Goal: Use online tool/utility: Utilize a website feature to perform a specific function

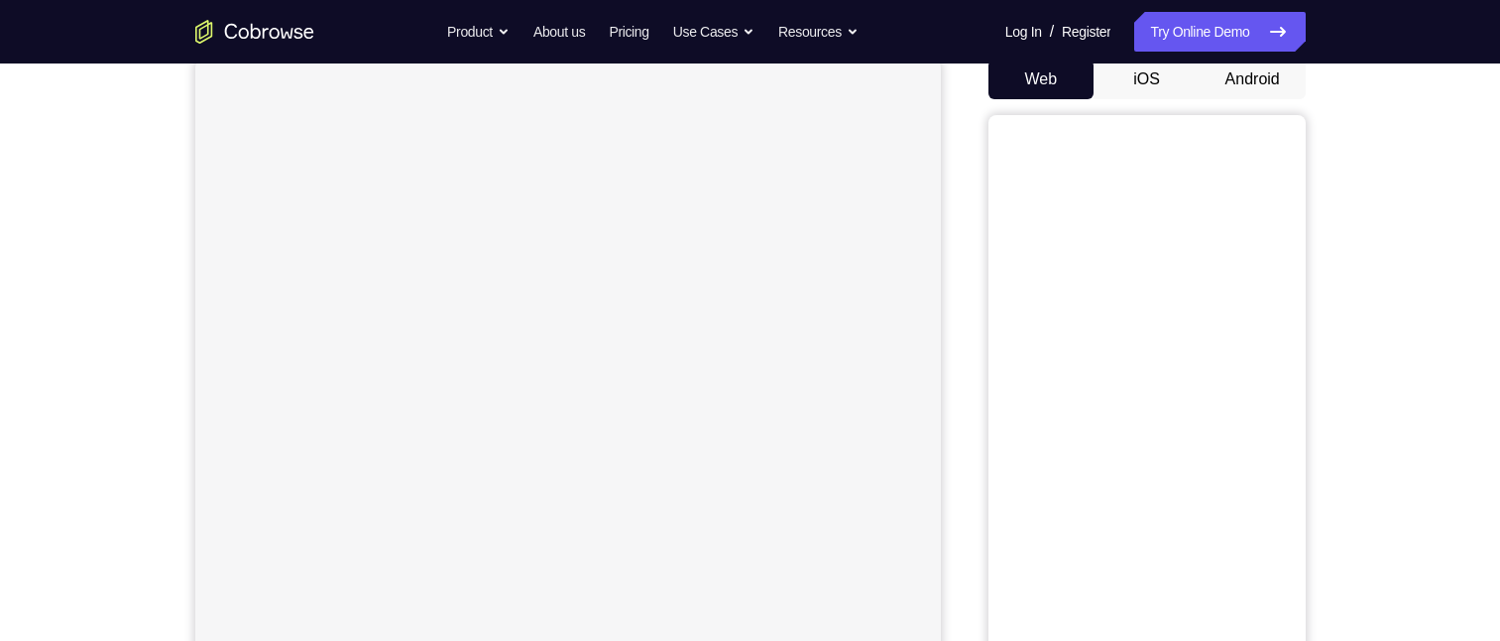
scroll to position [99, 0]
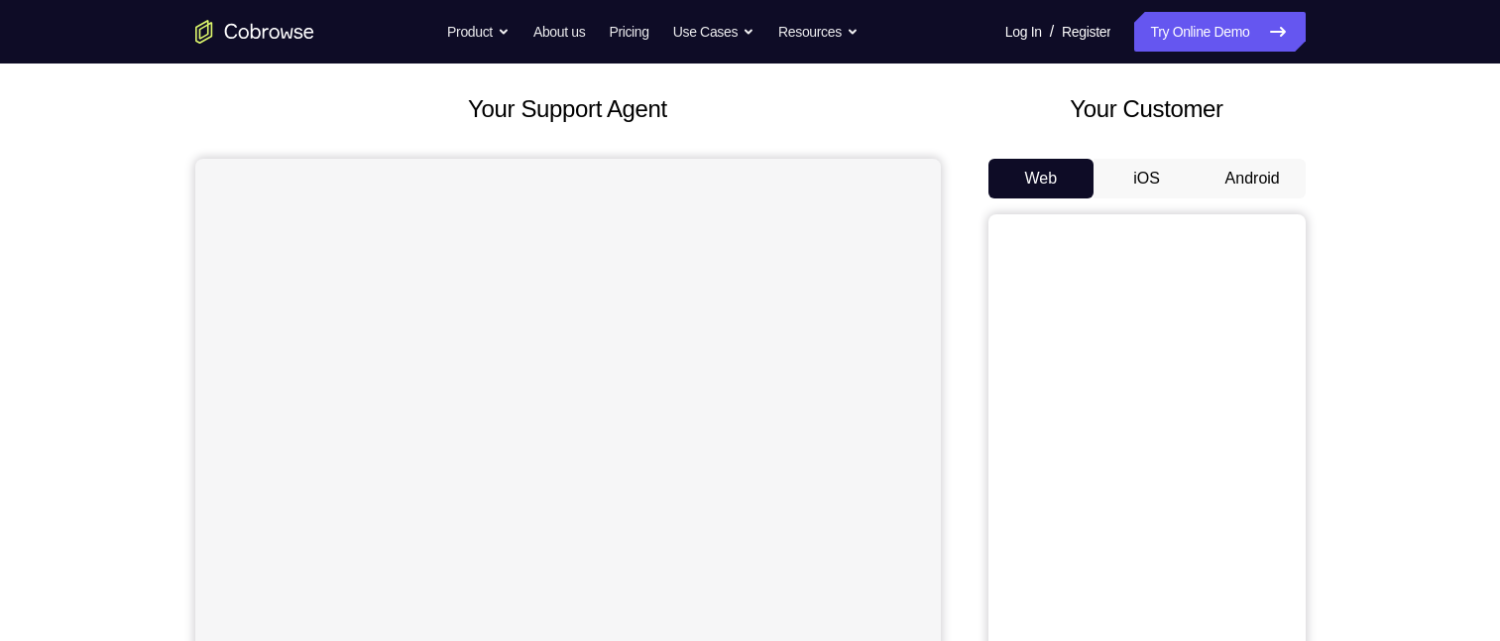
click at [1238, 176] on button "Android" at bounding box center [1253, 179] width 106 height 40
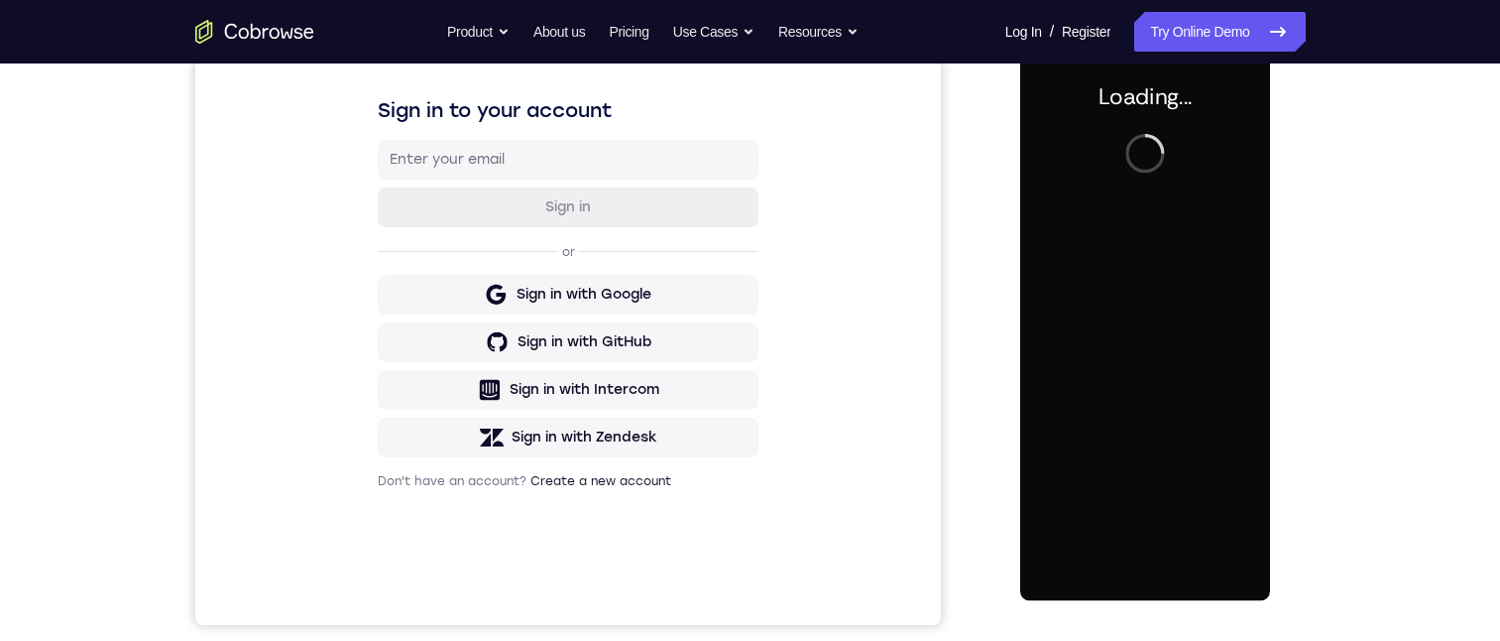
scroll to position [0, 0]
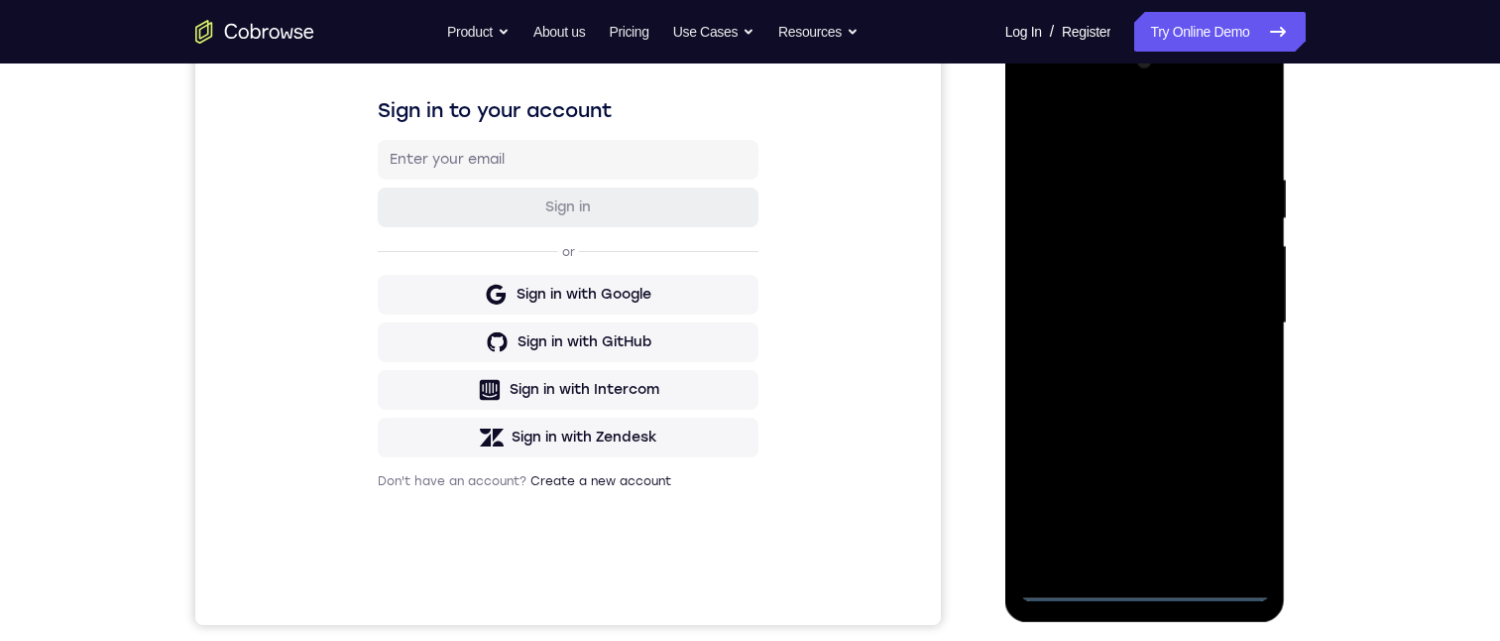
click at [1150, 589] on div at bounding box center [1145, 323] width 250 height 555
drag, startPoint x: 1212, startPoint y: 508, endPoint x: 1230, endPoint y: 506, distance: 18.0
click at [1214, 507] on div at bounding box center [1145, 323] width 250 height 555
click at [1239, 501] on div at bounding box center [1145, 323] width 250 height 555
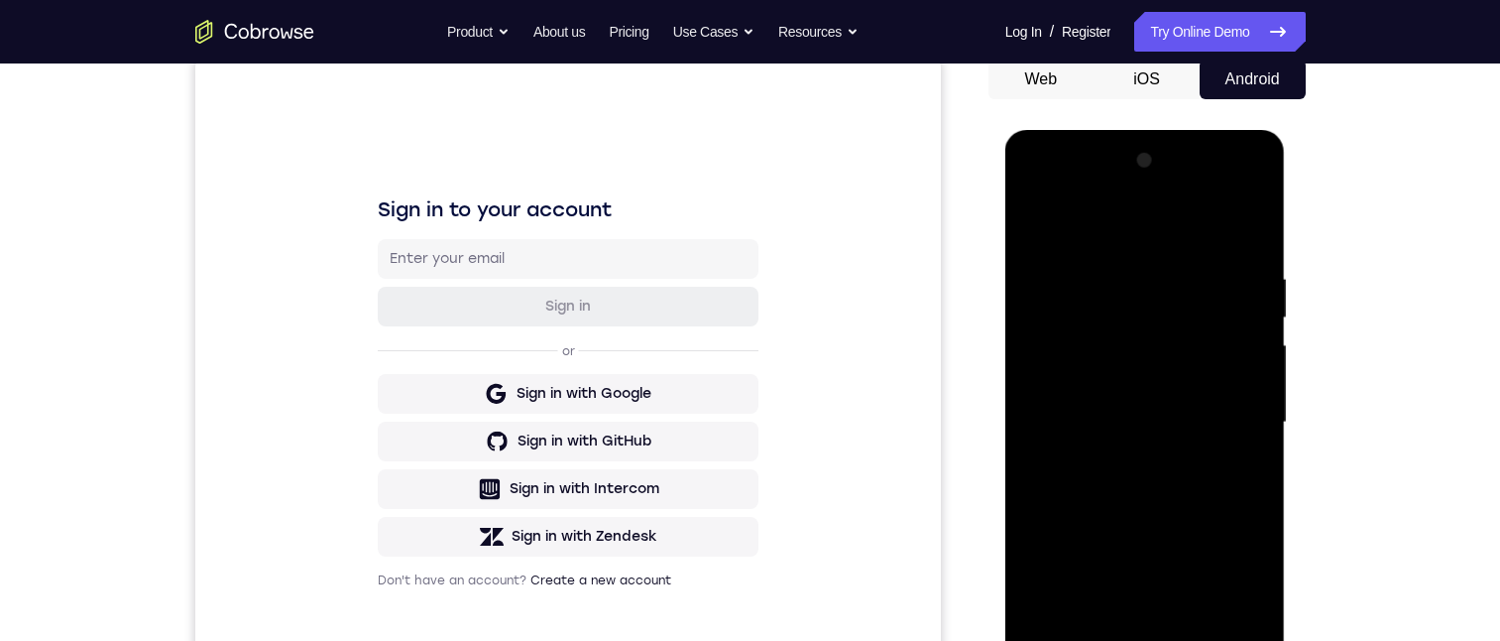
click at [1251, 188] on div at bounding box center [1145, 422] width 250 height 555
click at [1187, 227] on div at bounding box center [1145, 422] width 250 height 555
click at [1253, 192] on div at bounding box center [1145, 422] width 250 height 555
click at [1254, 186] on div at bounding box center [1145, 422] width 250 height 555
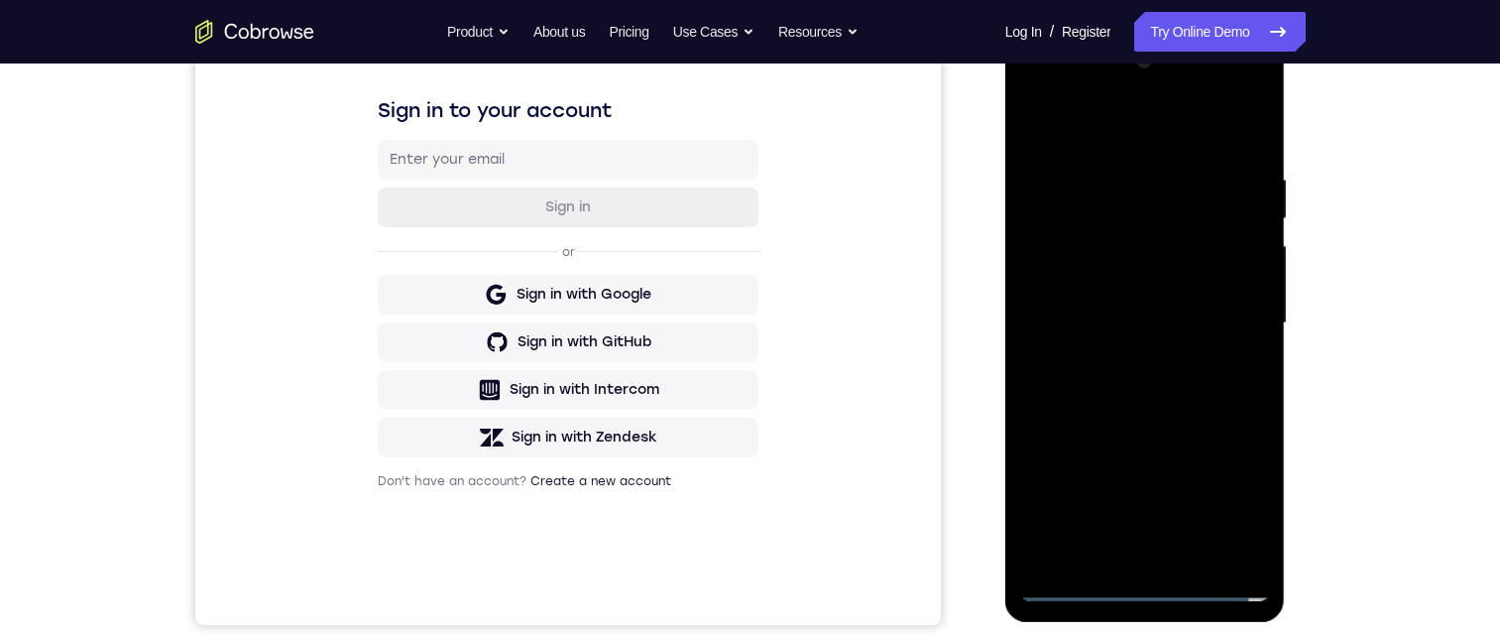
click at [1197, 206] on div at bounding box center [1145, 323] width 250 height 555
click at [1071, 216] on div at bounding box center [1145, 323] width 250 height 555
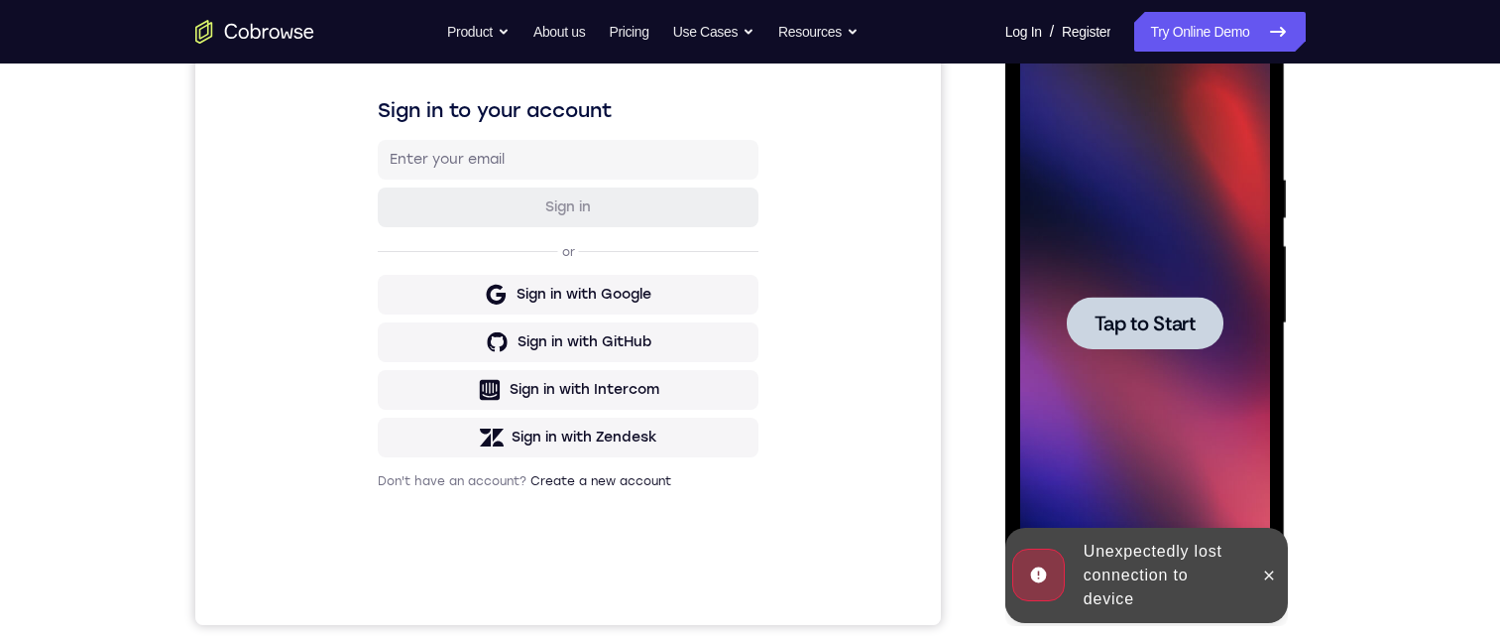
click at [1168, 332] on span "Tap to Start" at bounding box center [1145, 323] width 101 height 20
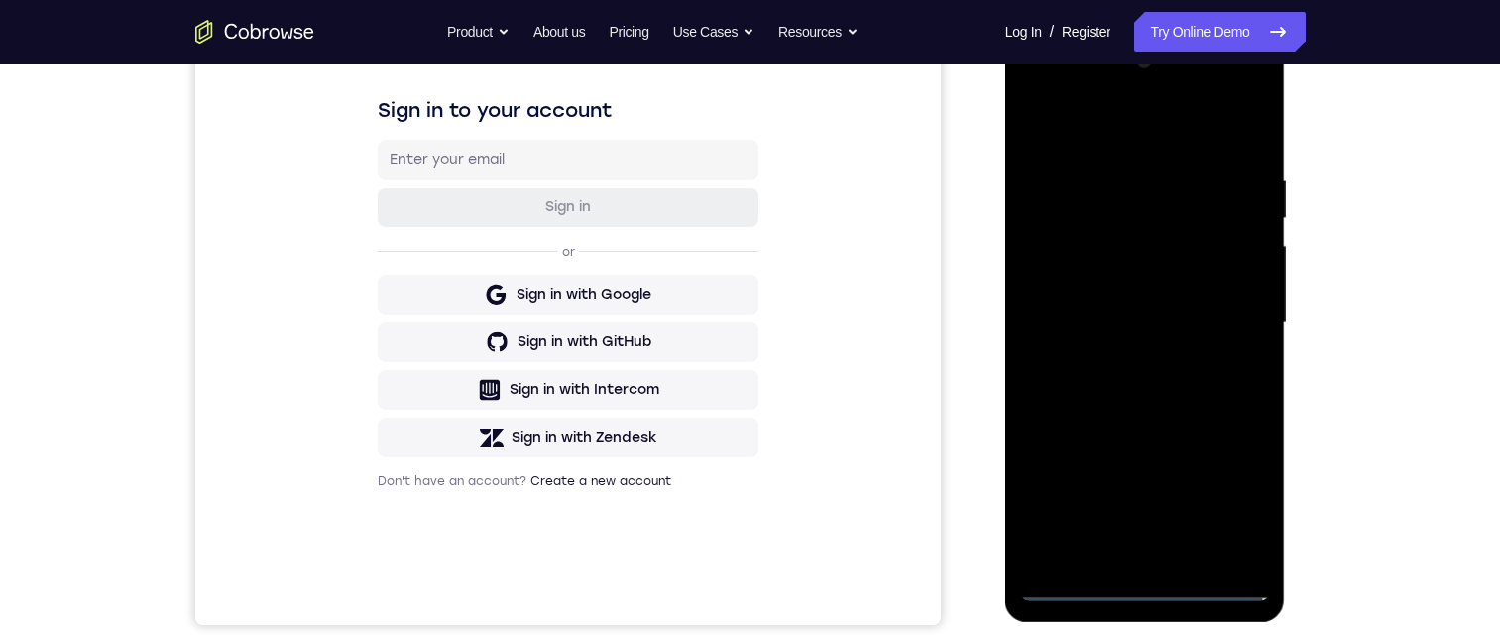
click at [1134, 587] on div at bounding box center [1145, 323] width 250 height 555
click at [1218, 511] on div at bounding box center [1145, 323] width 250 height 555
click at [1250, 91] on div at bounding box center [1145, 323] width 250 height 555
drag, startPoint x: 1147, startPoint y: 118, endPoint x: 2231, endPoint y: 92, distance: 1084.2
click at [1147, 118] on div at bounding box center [1145, 323] width 250 height 555
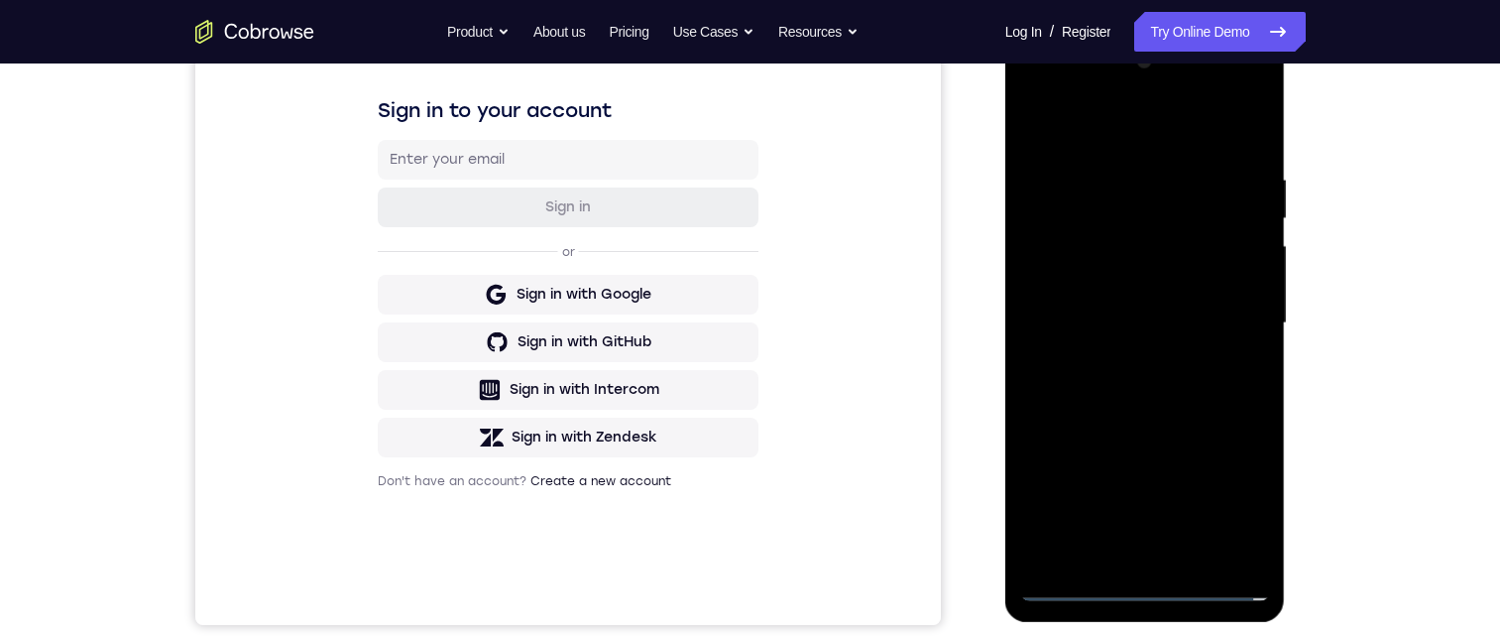
click at [1256, 87] on div at bounding box center [1145, 323] width 250 height 555
click at [1246, 317] on div at bounding box center [1145, 323] width 250 height 555
click at [1121, 97] on div at bounding box center [1145, 323] width 250 height 555
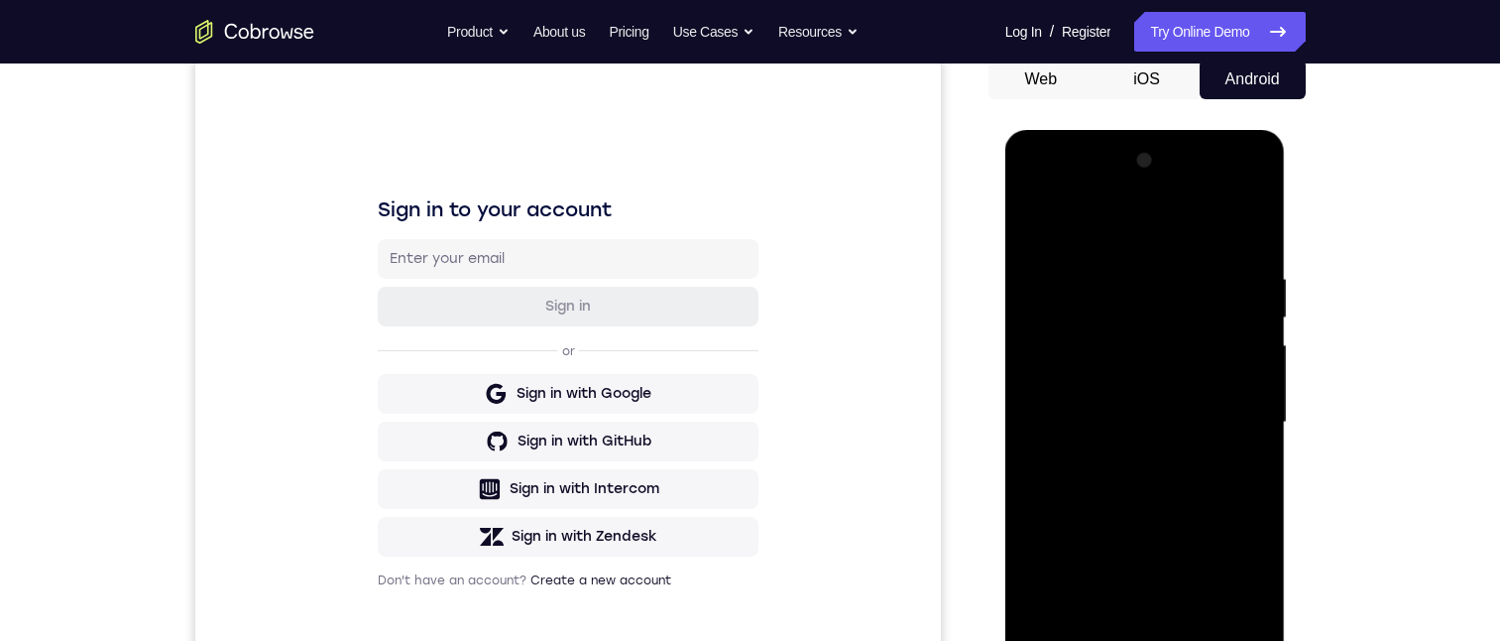
click at [1207, 416] on div at bounding box center [1145, 422] width 250 height 555
click at [1140, 244] on div at bounding box center [1145, 422] width 250 height 555
click at [1112, 449] on div at bounding box center [1145, 422] width 250 height 555
click at [1115, 533] on div at bounding box center [1145, 422] width 250 height 555
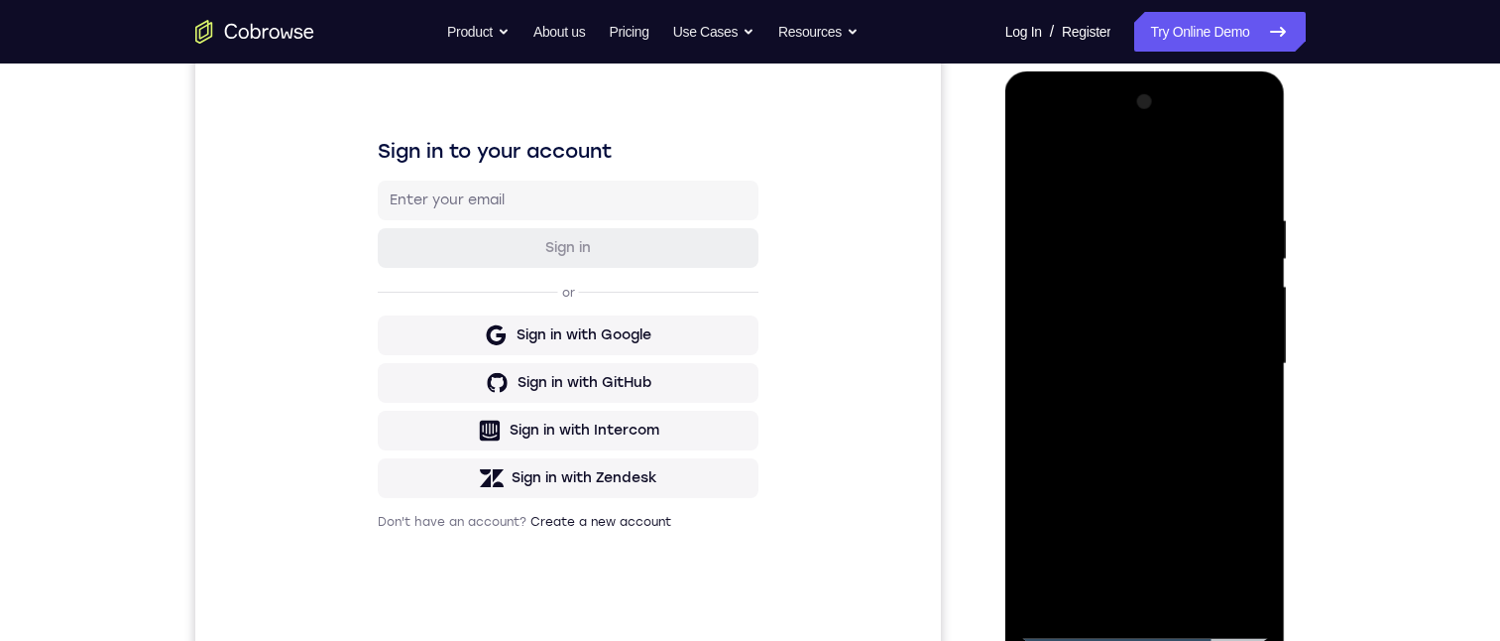
click at [1114, 473] on div at bounding box center [1145, 363] width 250 height 555
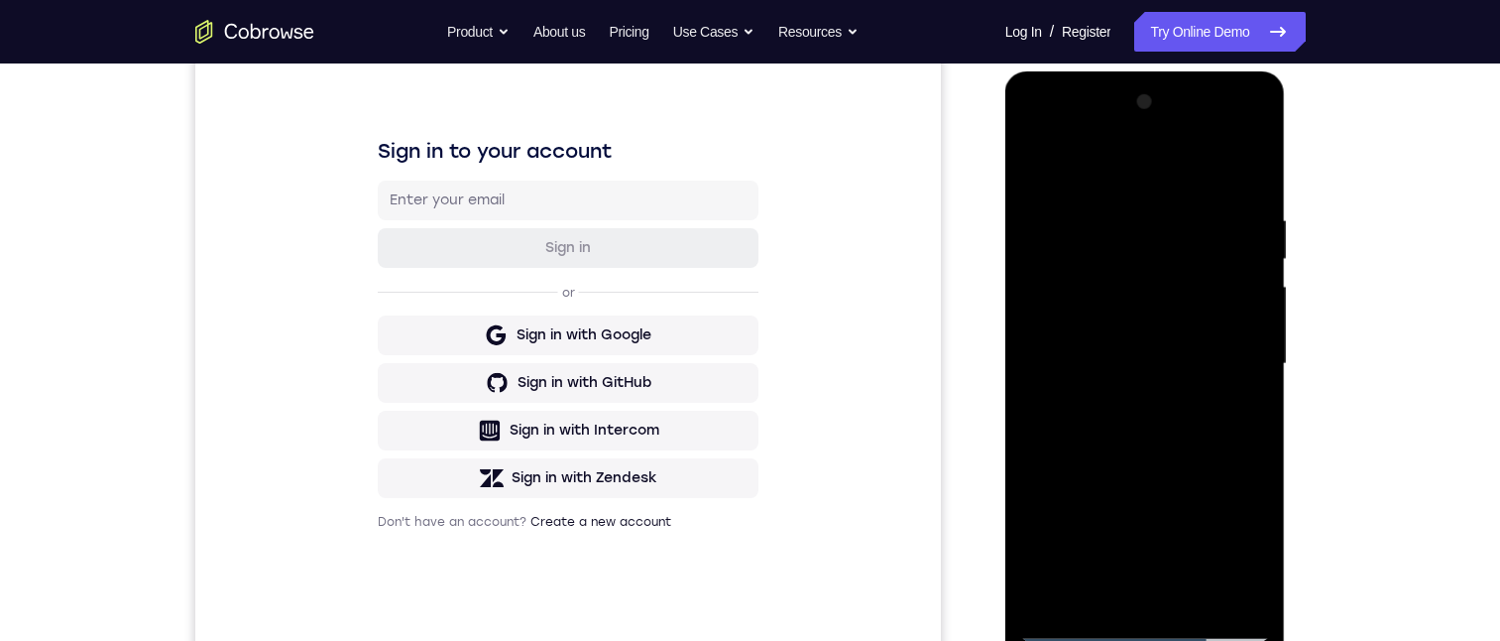
click at [1114, 473] on div at bounding box center [1145, 363] width 250 height 555
click at [1115, 471] on div at bounding box center [1145, 363] width 250 height 555
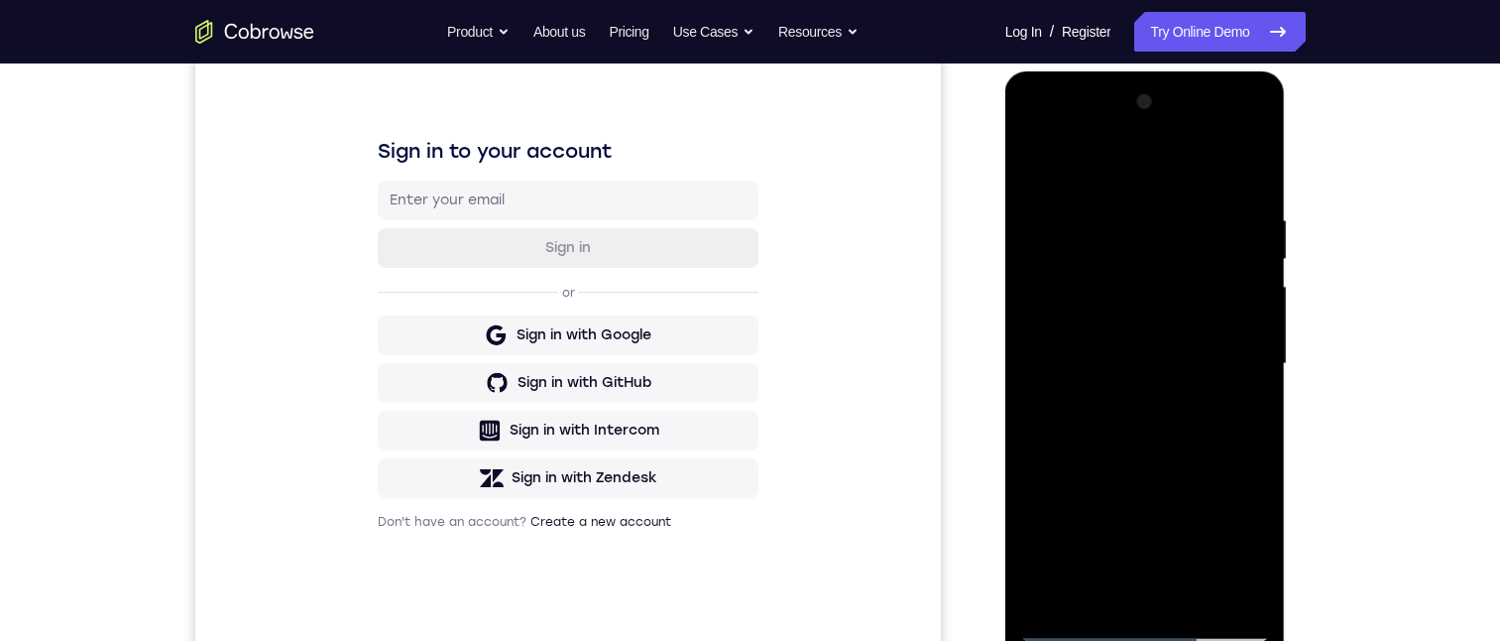
click at [1110, 468] on div at bounding box center [1145, 363] width 250 height 555
click at [1110, 469] on div at bounding box center [1145, 363] width 250 height 555
click at [1110, 471] on div at bounding box center [1145, 363] width 250 height 555
click at [1139, 447] on div at bounding box center [1145, 363] width 250 height 555
click at [1138, 437] on div at bounding box center [1145, 363] width 250 height 555
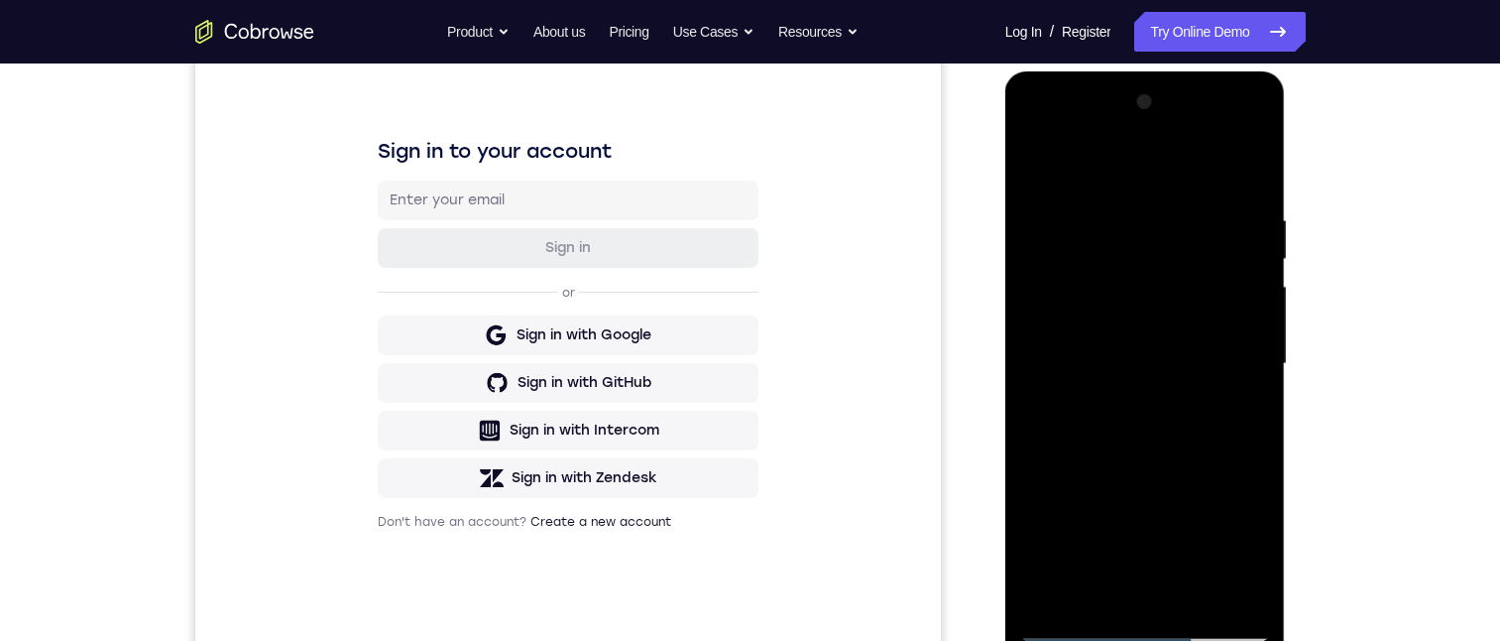
click at [1147, 437] on div at bounding box center [1145, 363] width 250 height 555
click at [1148, 418] on div at bounding box center [1145, 363] width 250 height 555
click at [1130, 414] on div at bounding box center [1145, 363] width 250 height 555
click at [1134, 399] on div at bounding box center [1145, 363] width 250 height 555
click at [1150, 399] on div at bounding box center [1145, 363] width 250 height 555
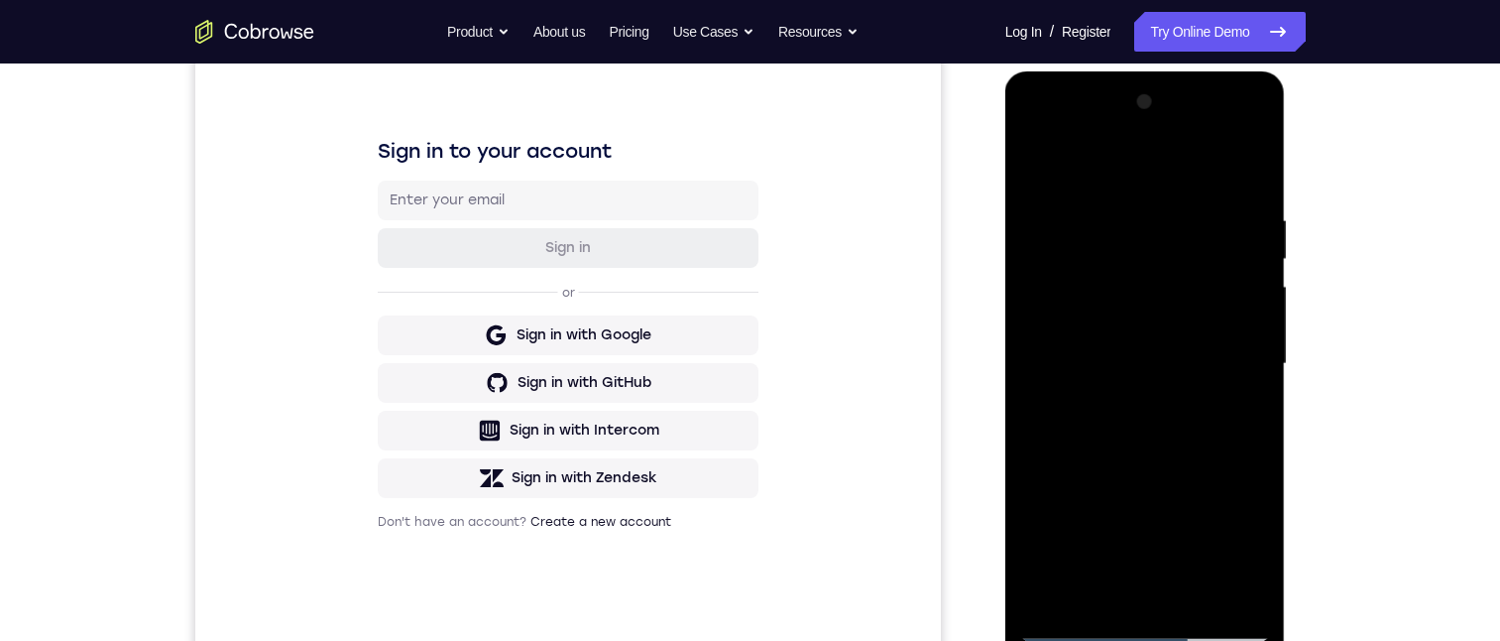
click at [1154, 398] on div at bounding box center [1145, 363] width 250 height 555
click at [1165, 472] on div at bounding box center [1145, 363] width 250 height 555
click at [1168, 473] on div at bounding box center [1145, 363] width 250 height 555
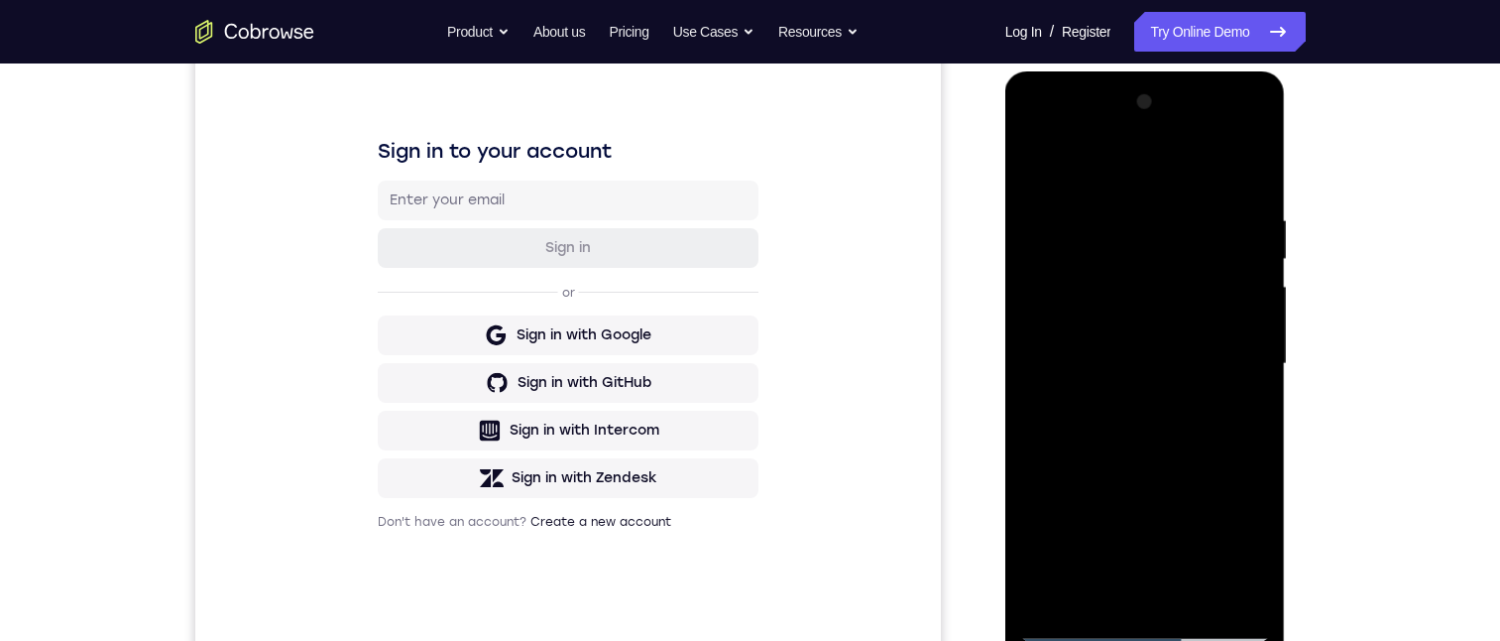
click at [1169, 473] on div at bounding box center [1145, 363] width 250 height 555
click at [1107, 476] on div at bounding box center [1145, 363] width 250 height 555
click at [1113, 477] on div at bounding box center [1145, 363] width 250 height 555
click at [1116, 475] on div at bounding box center [1145, 363] width 250 height 555
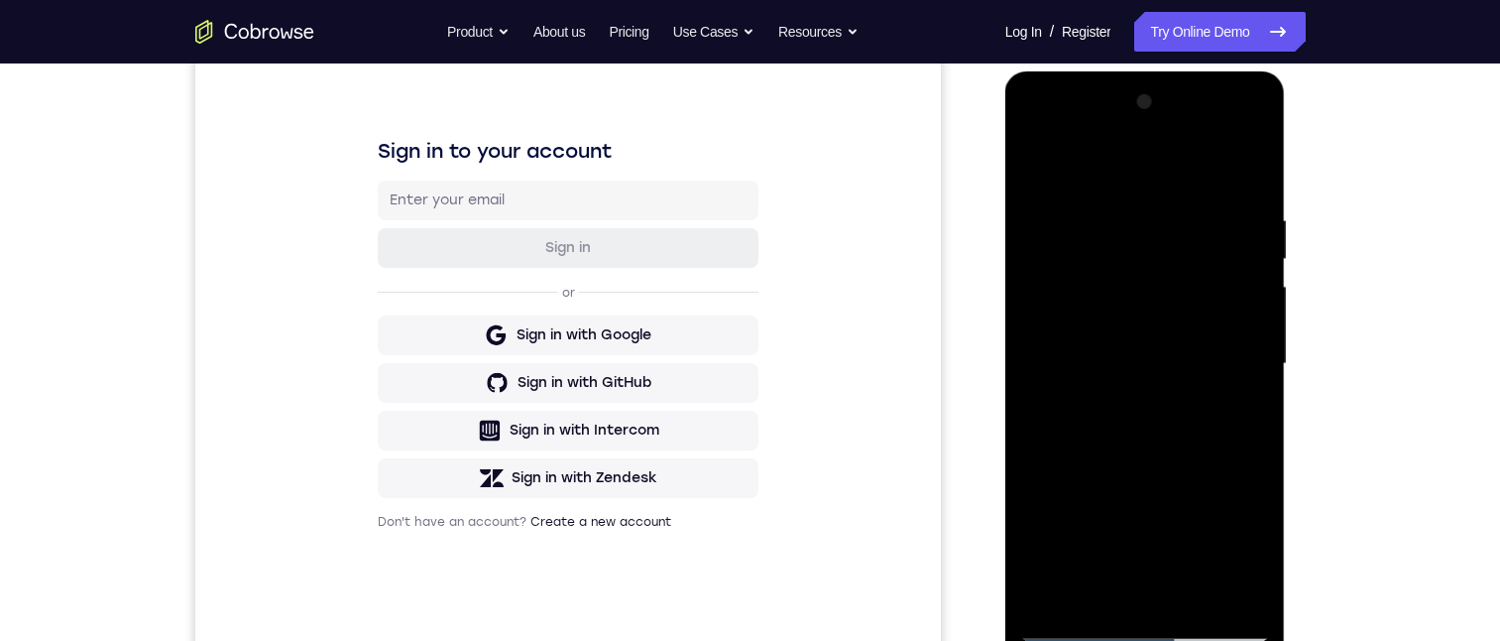
click at [1116, 475] on div at bounding box center [1145, 363] width 250 height 555
drag, startPoint x: 1116, startPoint y: 475, endPoint x: 1682, endPoint y: 256, distance: 607.2
click at [1116, 475] on div at bounding box center [1145, 363] width 250 height 555
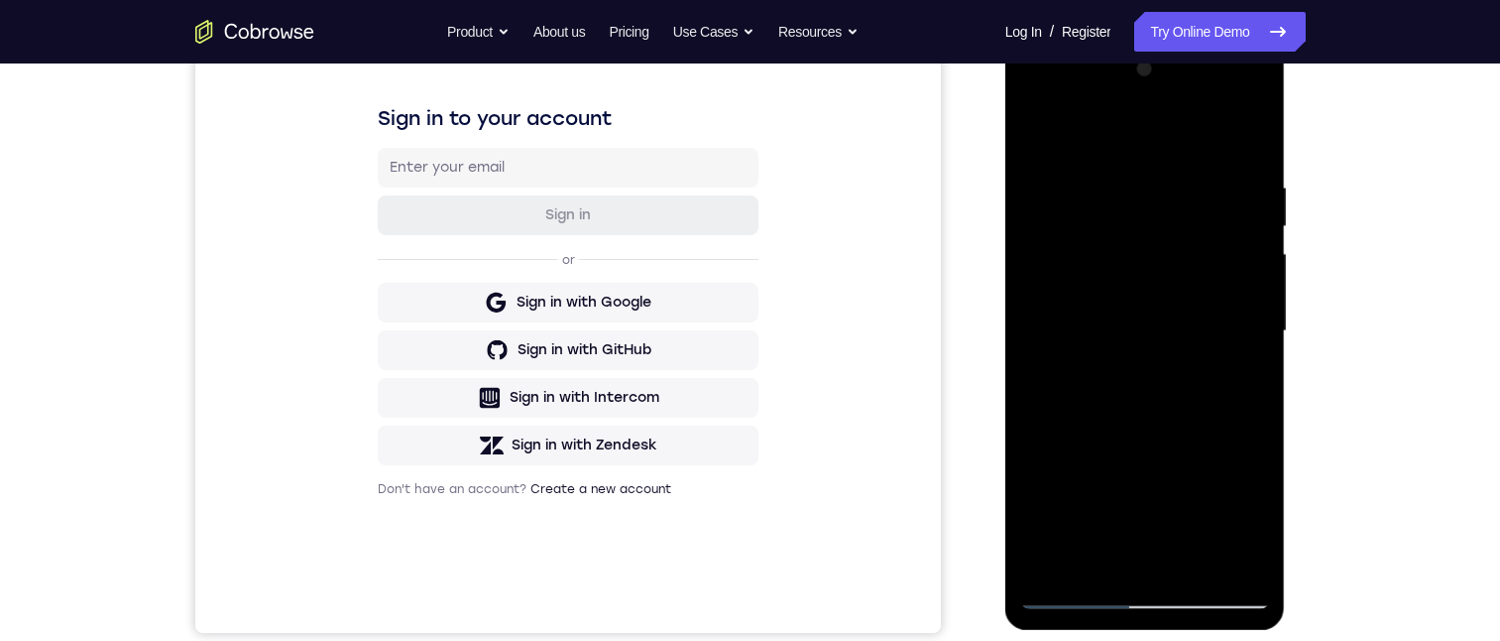
scroll to position [297, 0]
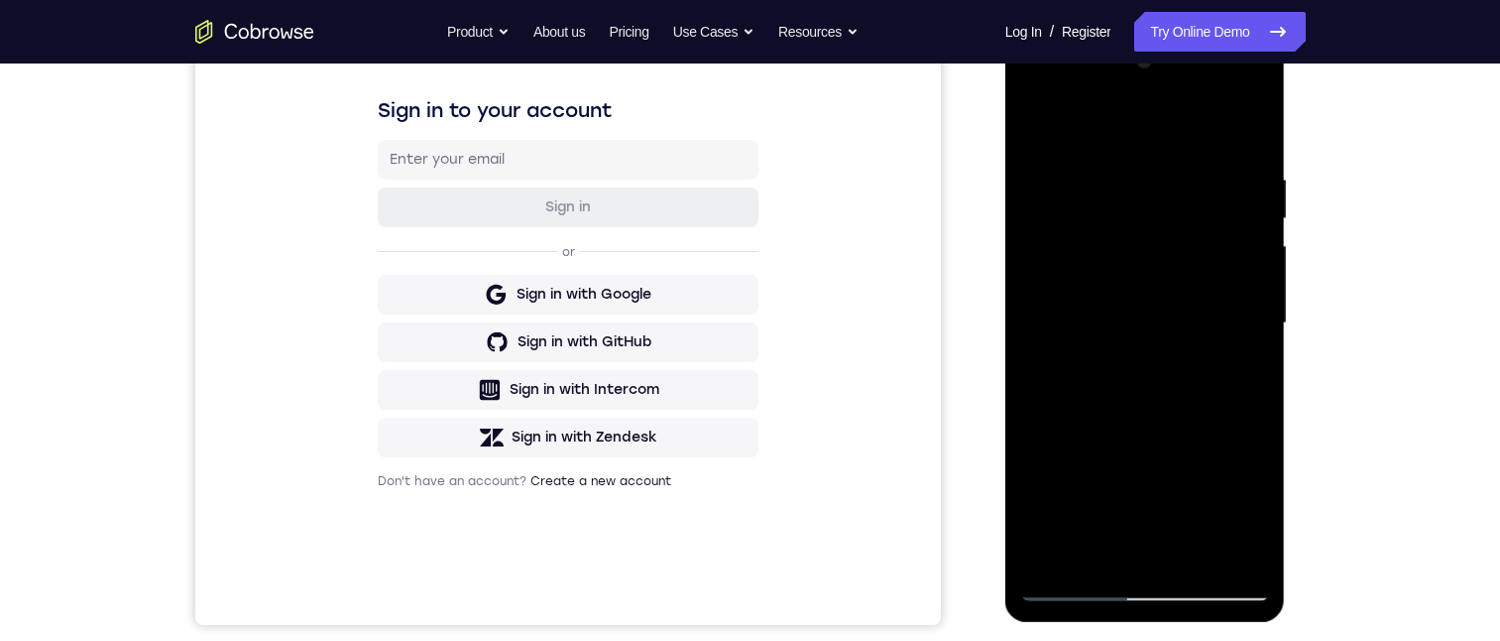
click at [1115, 427] on div at bounding box center [1145, 323] width 250 height 555
drag, startPoint x: 2003, startPoint y: 401, endPoint x: 1008, endPoint y: 372, distance: 996.0
click at [1113, 432] on div at bounding box center [1145, 323] width 250 height 555
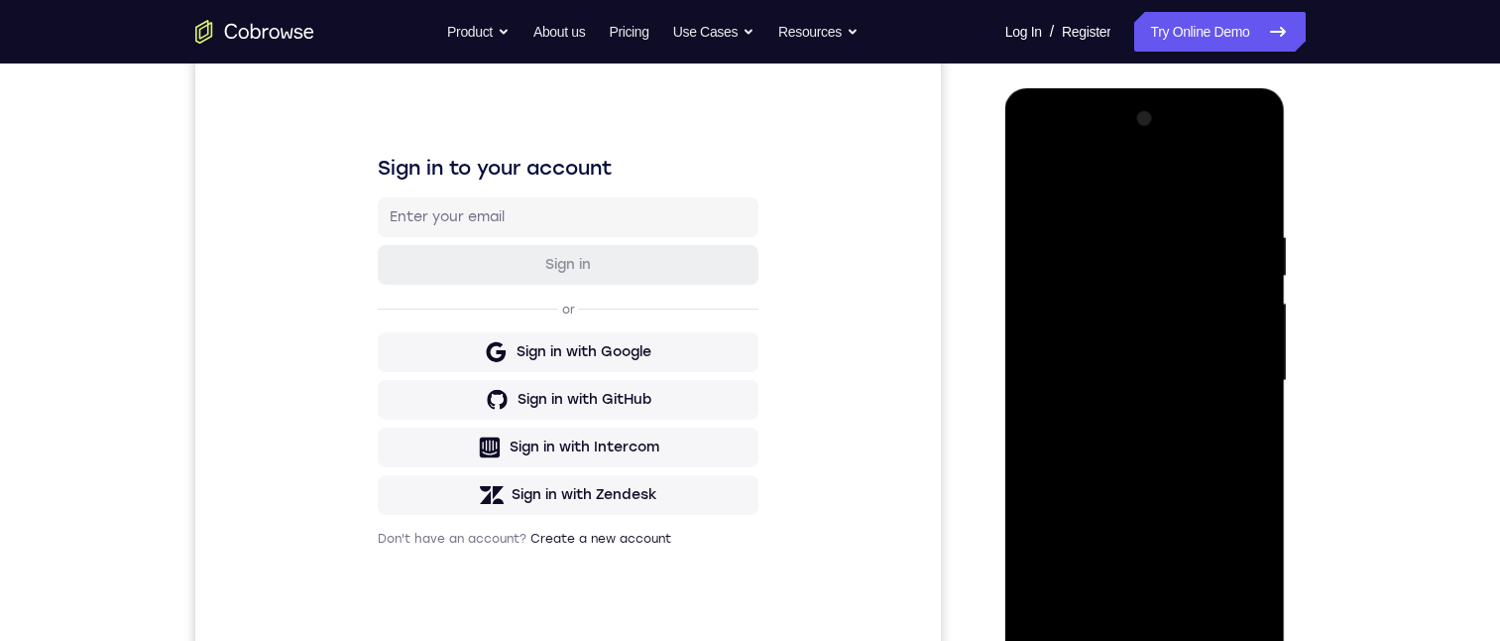
click at [1104, 150] on div at bounding box center [1145, 380] width 250 height 555
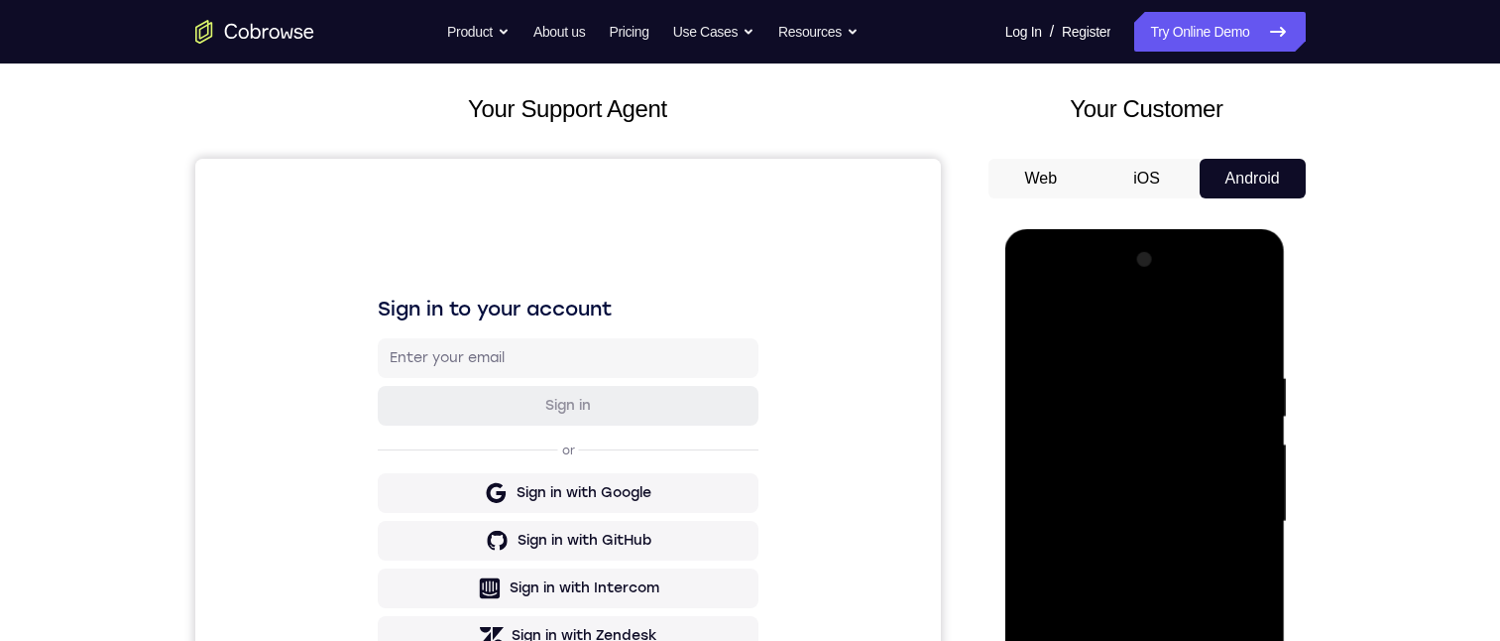
click at [1124, 360] on div at bounding box center [1145, 521] width 250 height 555
click at [1035, 360] on div at bounding box center [1145, 521] width 250 height 555
click at [1210, 514] on div at bounding box center [1145, 521] width 250 height 555
click at [1139, 353] on div at bounding box center [1145, 521] width 250 height 555
click at [1110, 550] on div at bounding box center [1145, 521] width 250 height 555
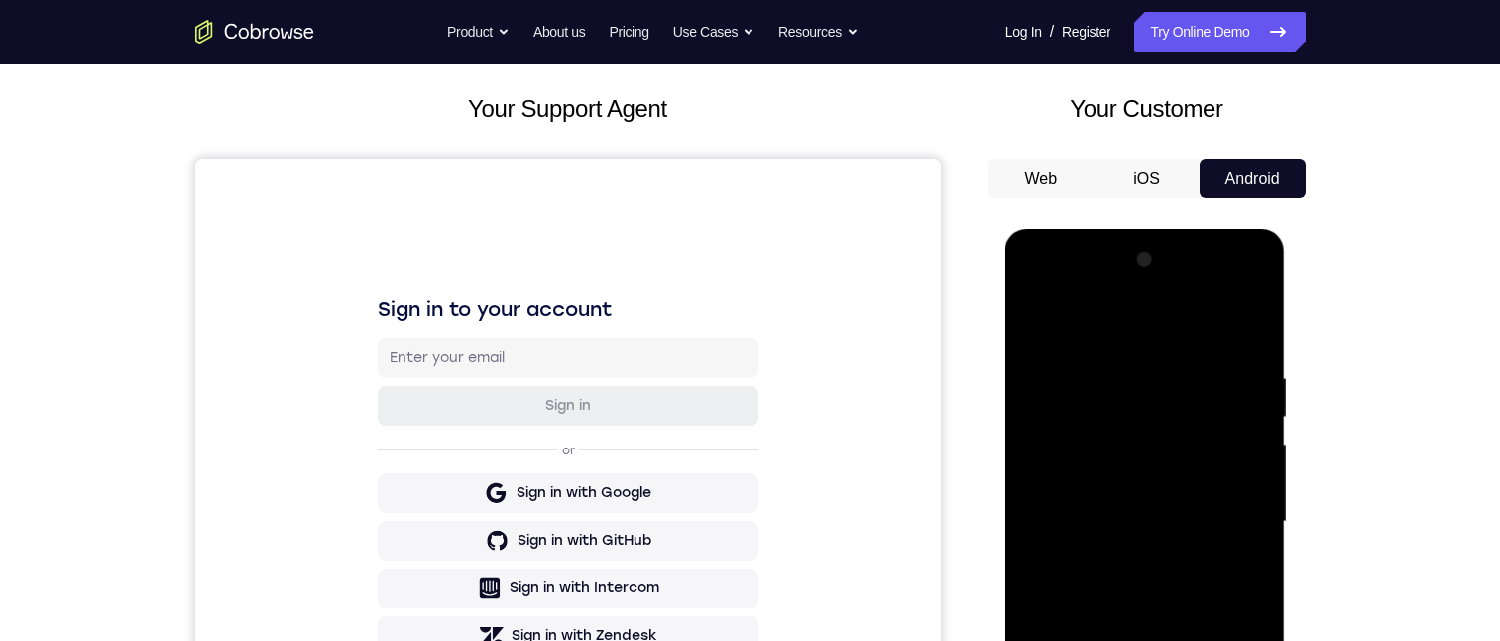
scroll to position [297, 0]
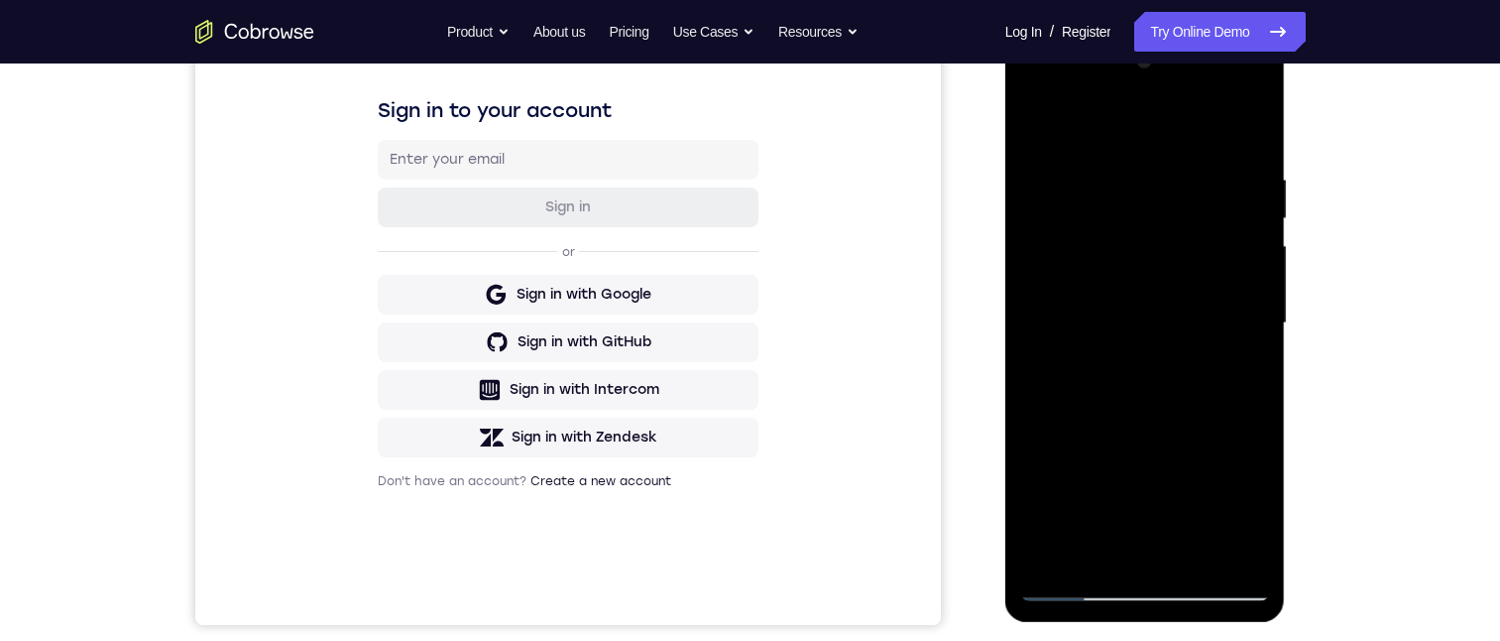
click at [1111, 436] on div at bounding box center [1145, 323] width 250 height 555
click at [1114, 435] on div at bounding box center [1145, 323] width 250 height 555
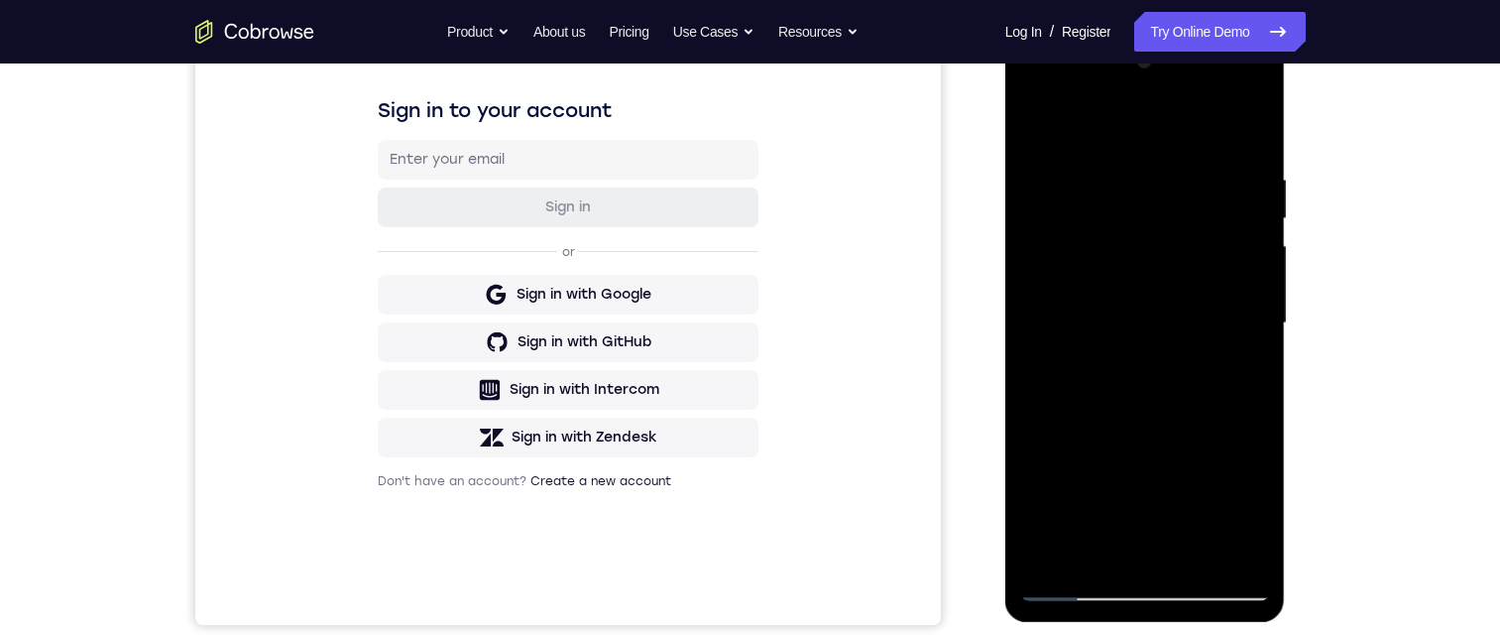
click at [1114, 435] on div at bounding box center [1145, 323] width 250 height 555
click at [1114, 431] on div at bounding box center [1145, 323] width 250 height 555
click at [1119, 428] on div at bounding box center [1145, 323] width 250 height 555
click at [1118, 432] on div at bounding box center [1145, 323] width 250 height 555
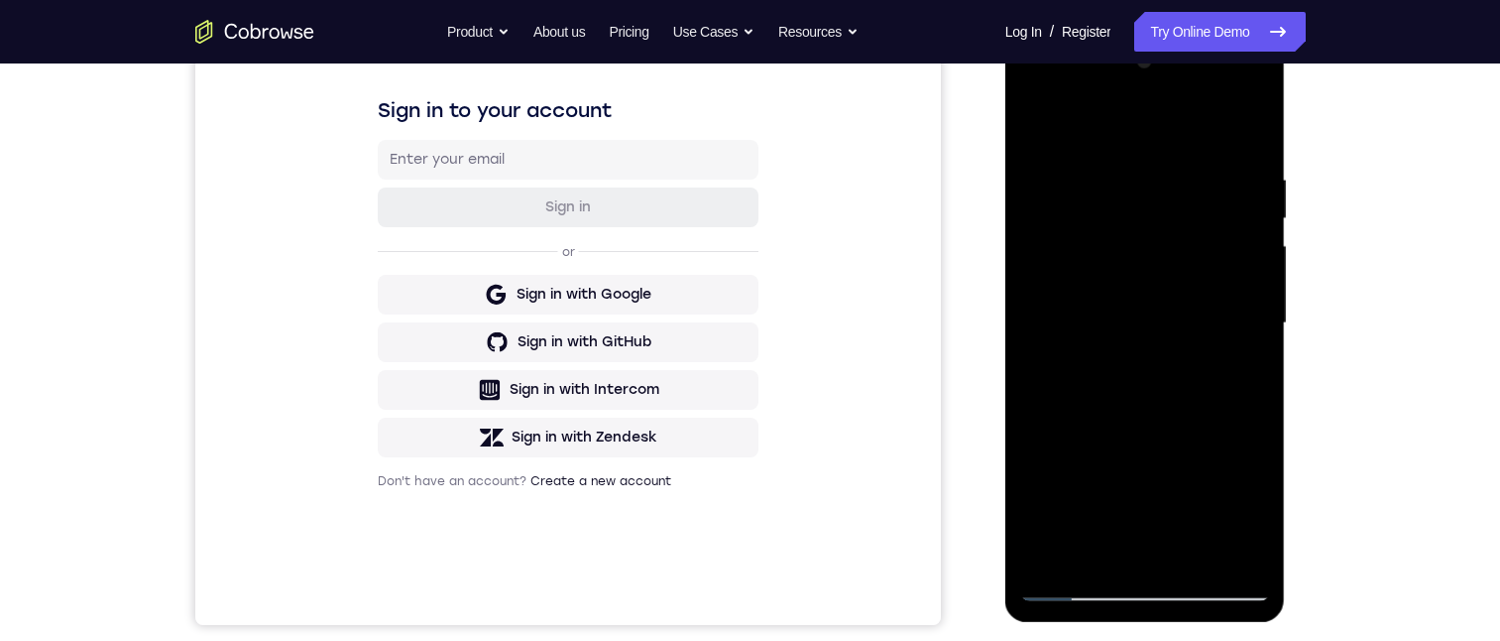
click at [1113, 433] on div at bounding box center [1145, 323] width 250 height 555
click at [1115, 429] on div at bounding box center [1145, 323] width 250 height 555
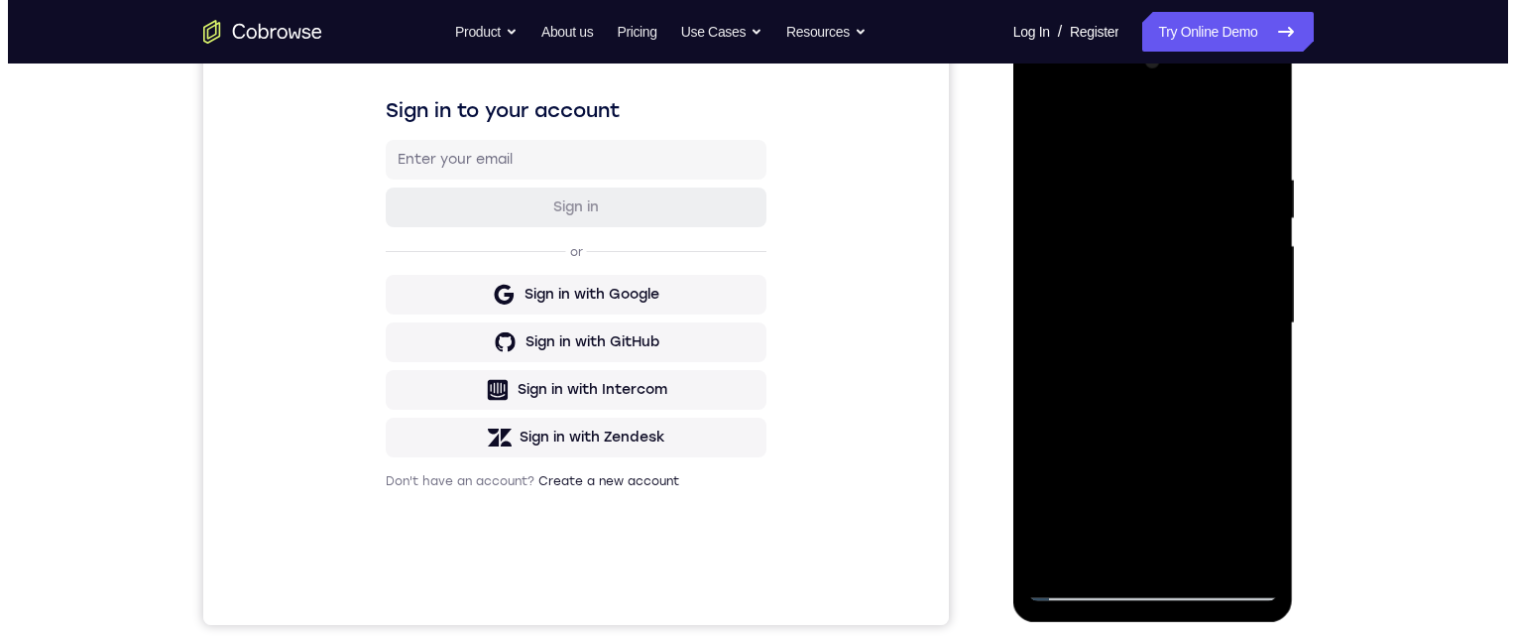
scroll to position [0, 0]
